Goal: Find specific page/section: Find specific page/section

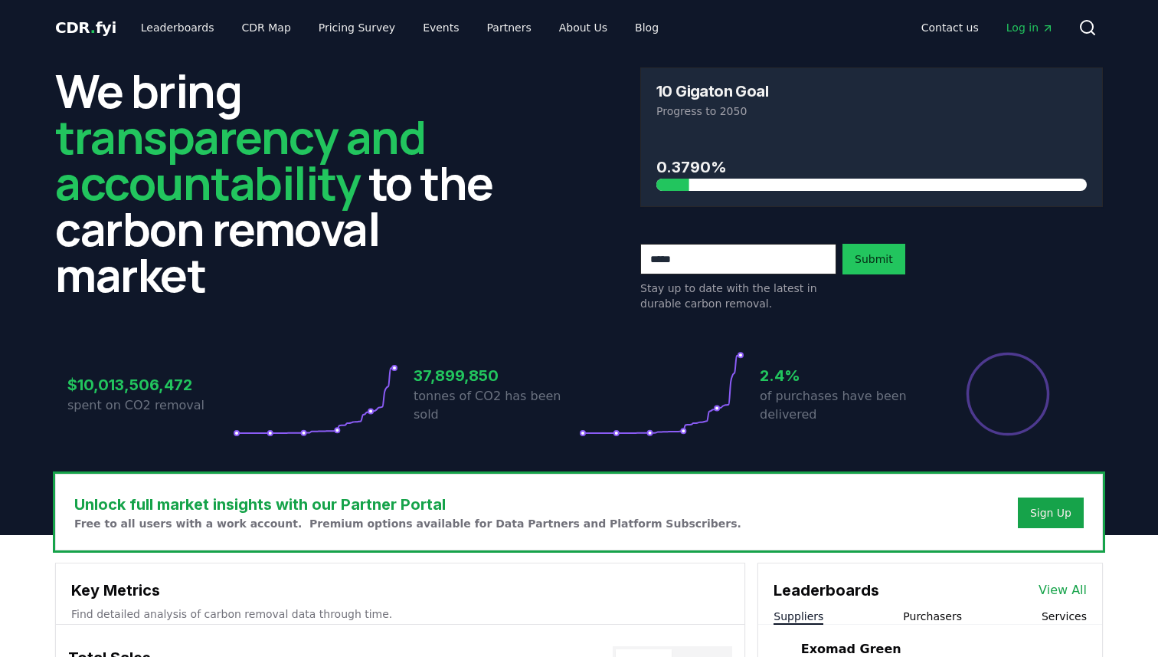
click at [1094, 29] on icon at bounding box center [1088, 27] width 18 height 18
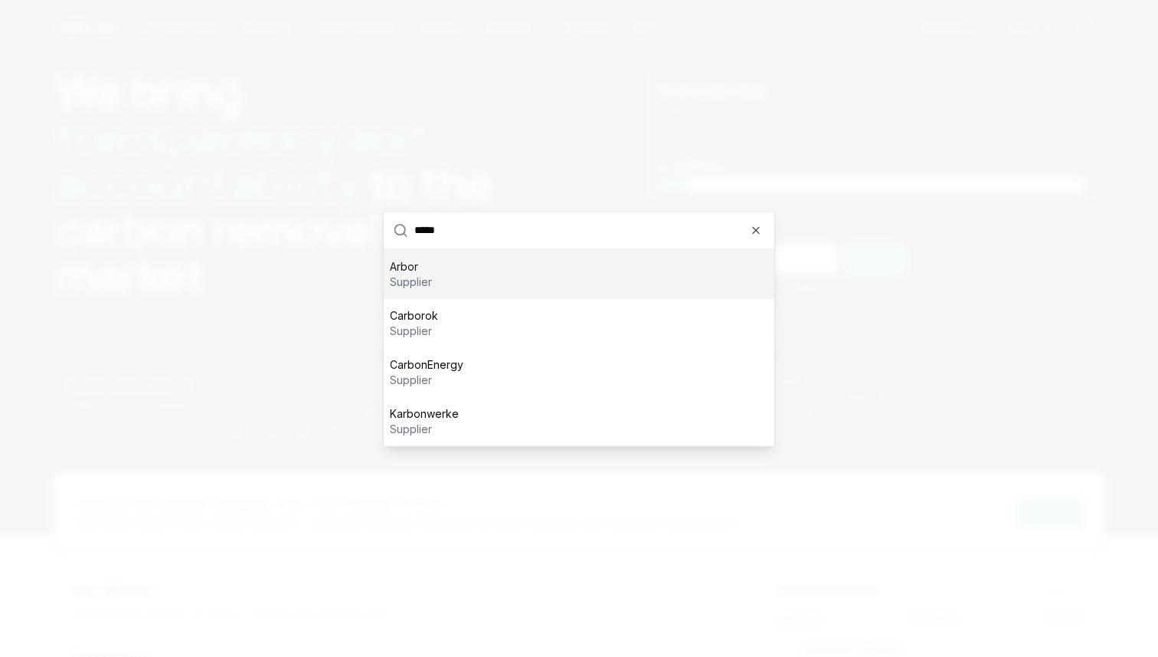
type input "*****"
click at [516, 275] on div "Arbor supplier" at bounding box center [579, 273] width 391 height 49
